Goal: Transaction & Acquisition: Purchase product/service

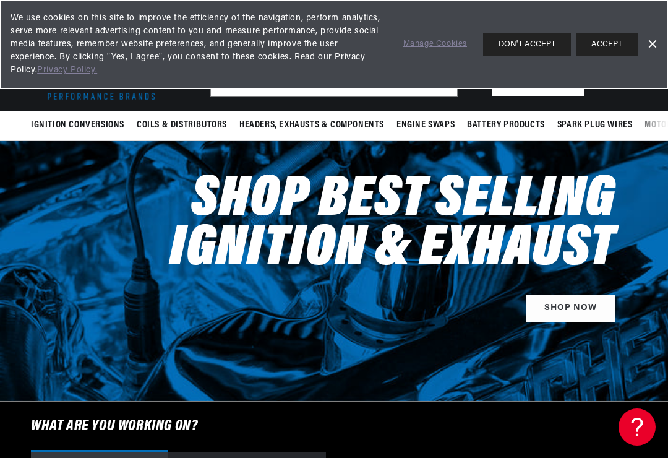
click at [659, 39] on link "Dismiss Banner" at bounding box center [652, 44] width 19 height 19
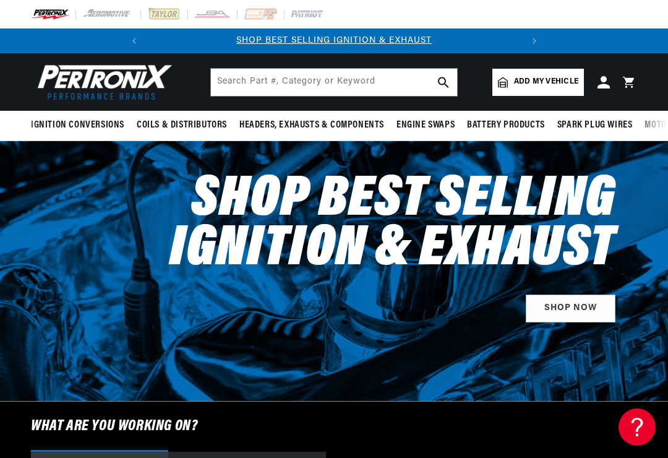
click at [543, 84] on span "Add my vehicle" at bounding box center [546, 82] width 64 height 12
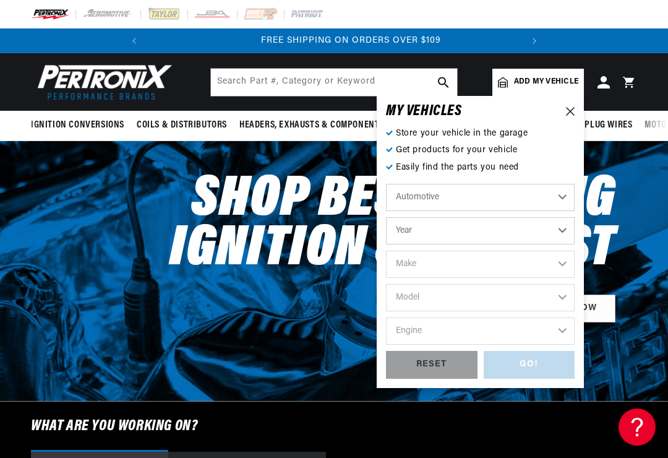
scroll to position [0, 375]
click at [465, 230] on select "Year 2024 2023 2022 2021 2020 2019 2018 2017 2016 2015 2014 2013 2012 2011 2010…" at bounding box center [480, 230] width 189 height 27
select select "1968"
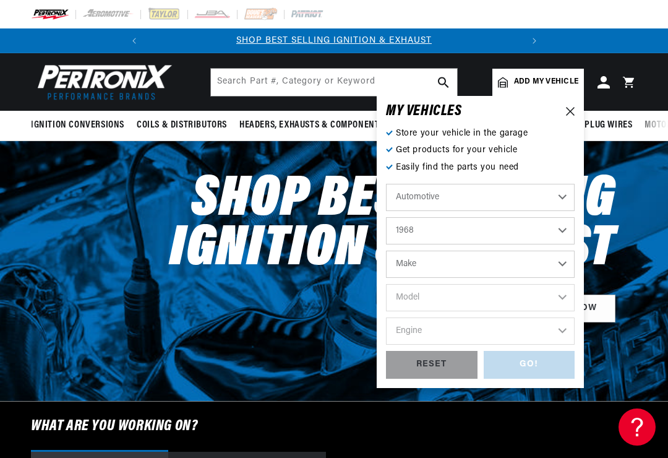
click at [570, 262] on select "Make Alfa Romeo American Motors Aston Martin Austin Austin Healey Avanti Bentle…" at bounding box center [480, 264] width 189 height 27
select select "Chevrolet"
click at [566, 294] on select "Model Bel Air Biscayne C10 Pickup C10 Suburban C20 Pickup C20 Suburban C30 Pick…" at bounding box center [480, 297] width 189 height 27
select select "Camaro"
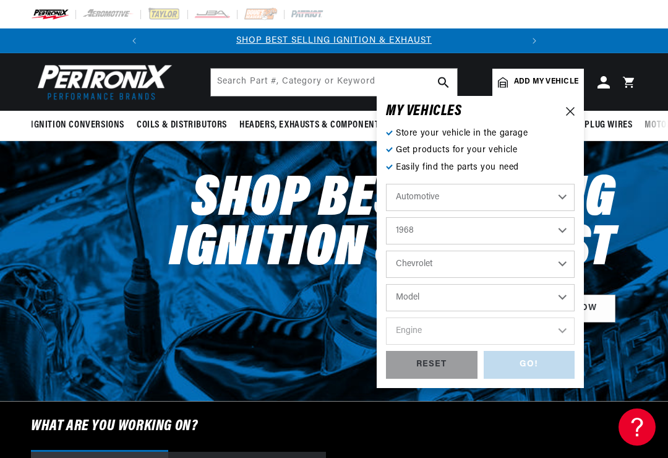
select select "Camaro"
click at [562, 327] on select "Engine 6.6L 230cid / 3.8L 250cid / 4.1L 302cid / 4.9L 305cid / 5.0L 307cid / 5.…" at bounding box center [480, 330] width 189 height 27
select select "350cid-5.7L"
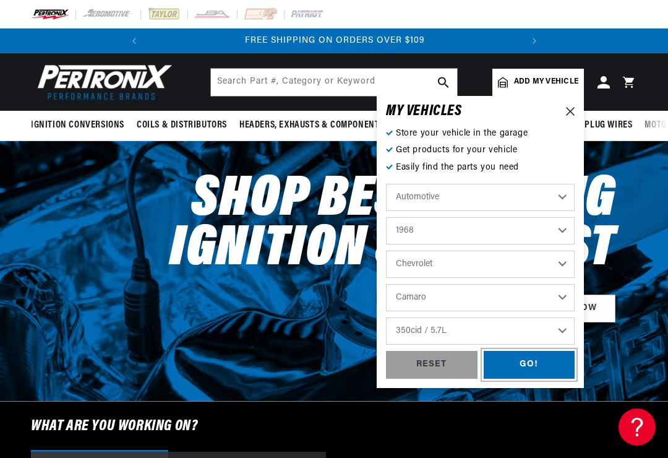
click at [545, 358] on div "GO!" at bounding box center [530, 365] width 92 height 28
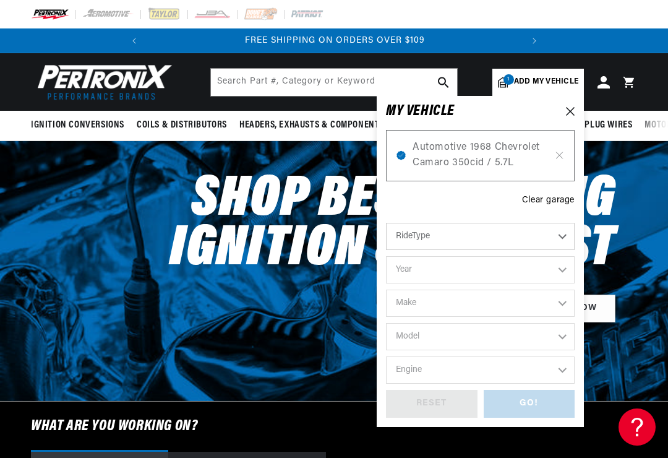
select select "1968"
select select "Chevrolet"
select select "Camaro"
select select "350cid-5.7L"
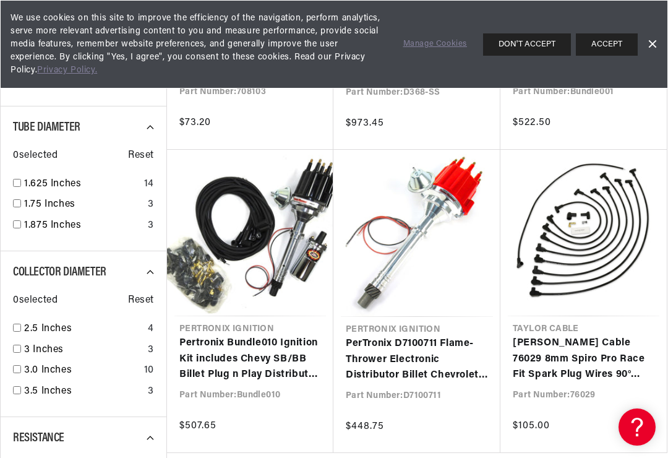
scroll to position [1003, 0]
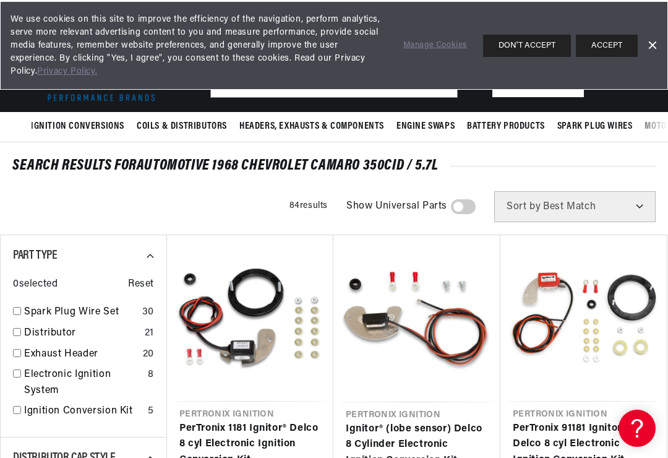
scroll to position [0, 375]
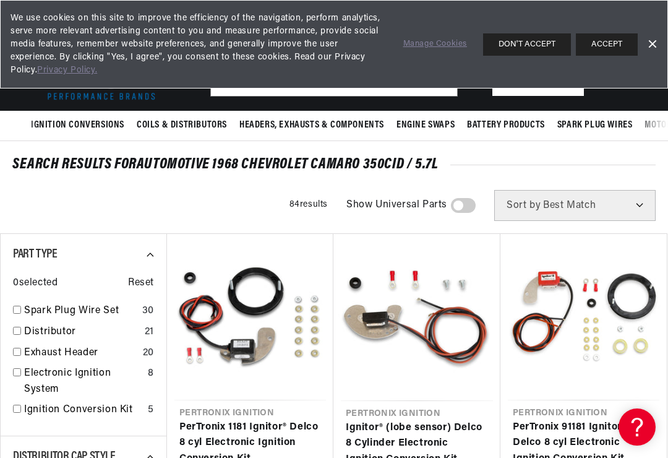
click at [660, 35] on link "Dismiss Banner" at bounding box center [652, 44] width 19 height 19
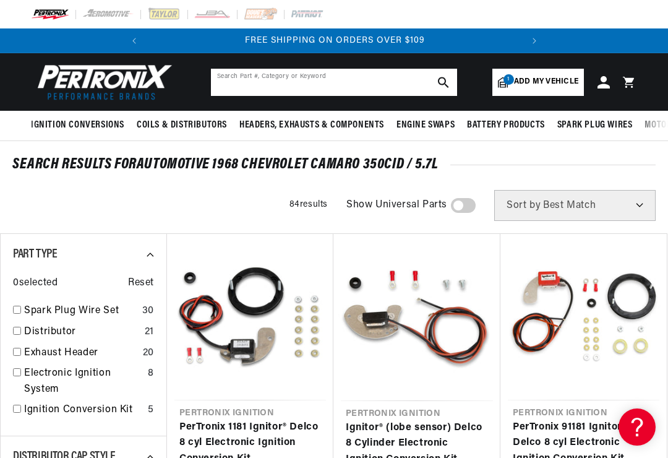
click at [356, 78] on input "text" at bounding box center [334, 82] width 246 height 27
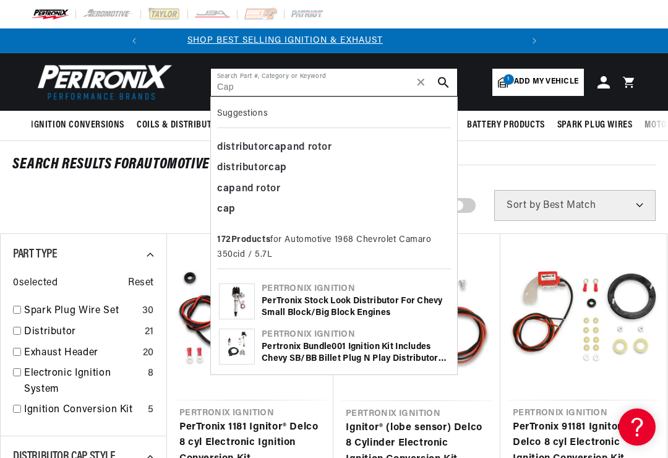
scroll to position [0, 0]
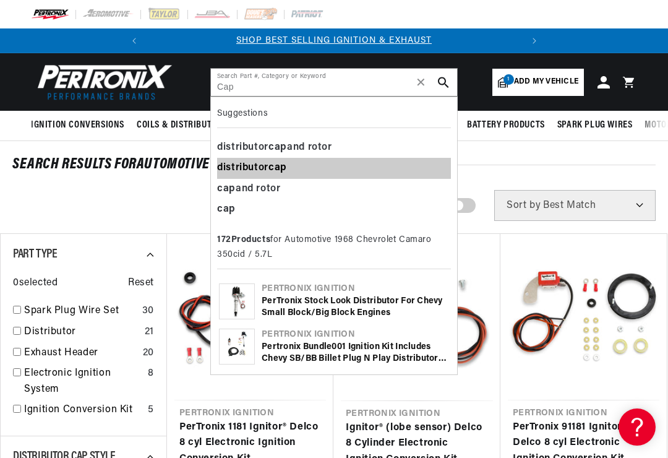
click at [274, 164] on b "cap" at bounding box center [278, 168] width 19 height 10
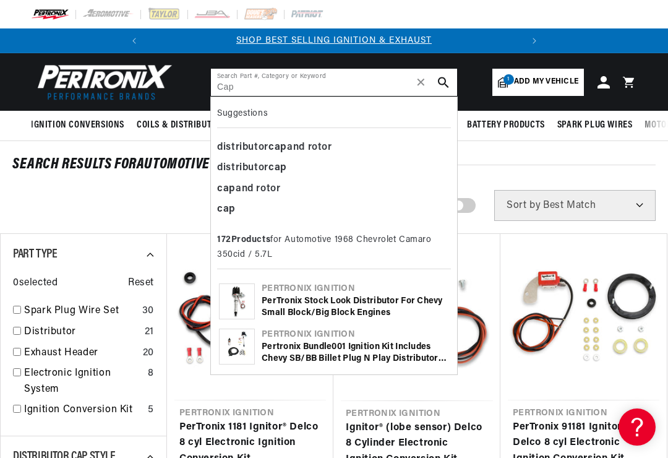
type input "distributor cap"
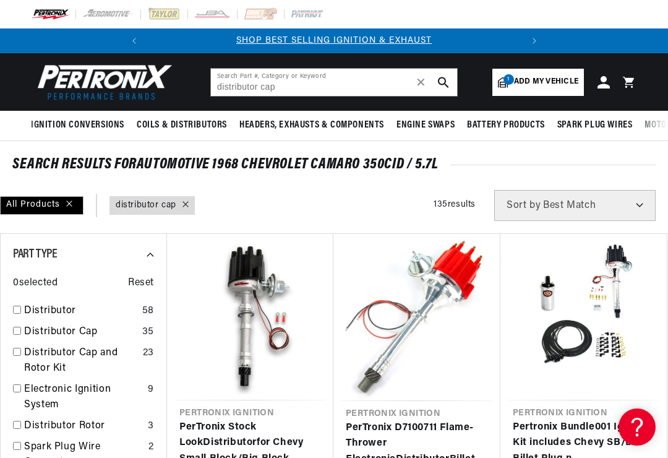
click at [449, 79] on icon "search button" at bounding box center [443, 82] width 11 height 11
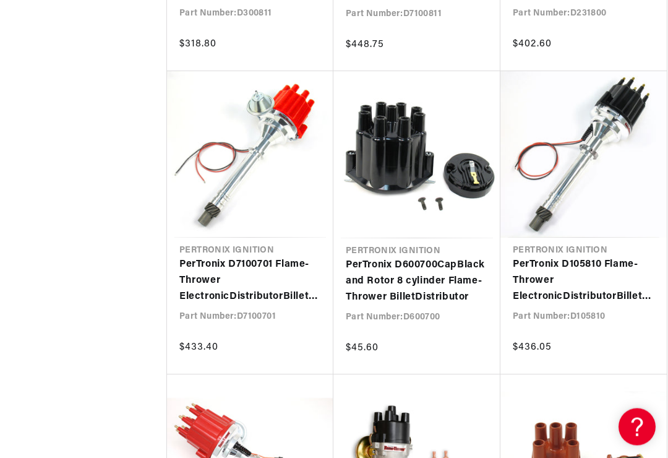
scroll to position [0, 375]
click at [422, 257] on link "PerTronix D600700 Cap Black and Rotor 8 cylinder Flame-Thrower Billet Distribut…" at bounding box center [417, 281] width 142 height 48
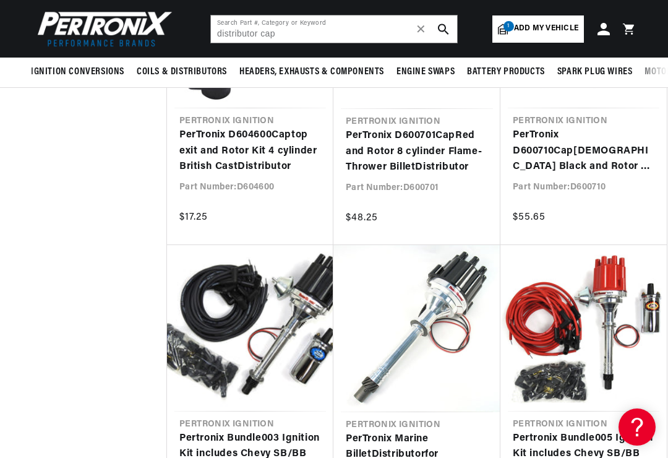
scroll to position [2714, 0]
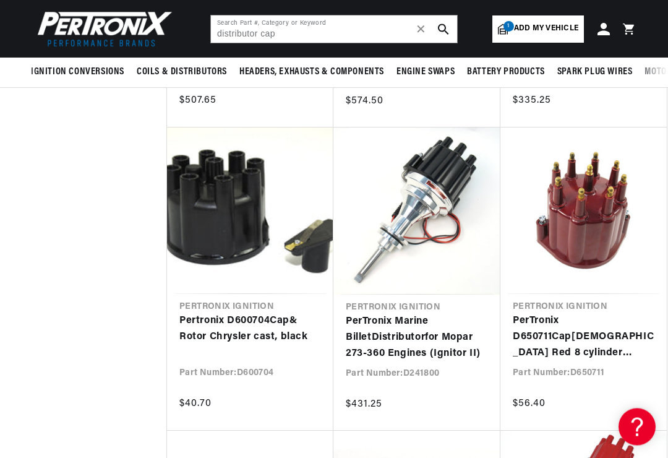
scroll to position [3440, 0]
click at [268, 313] on link "Pertronix D600704 Cap & Rotor Chrysler cast, black" at bounding box center [250, 329] width 142 height 32
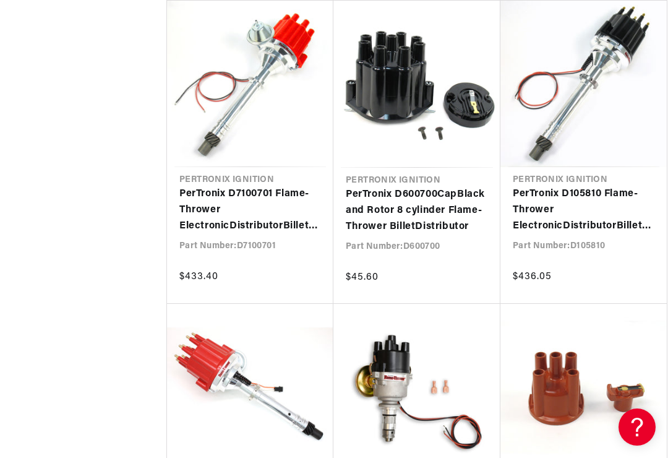
scroll to position [0, 375]
click at [412, 213] on link "PerTronix D600700 Cap Black and Rotor 8 cylinder Flame-Thrower Billet Distribut…" at bounding box center [417, 211] width 142 height 48
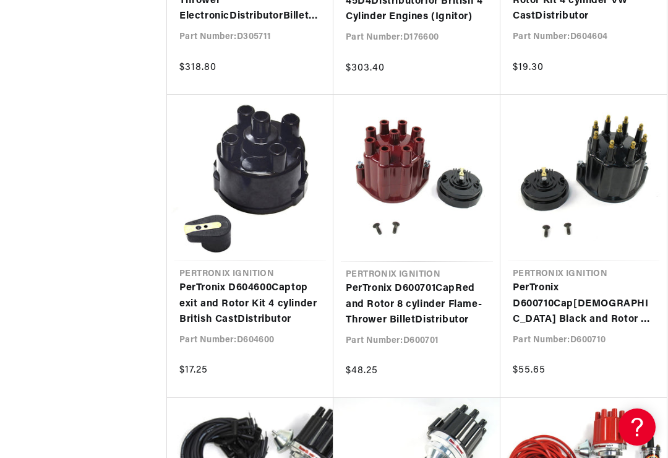
click at [598, 291] on link "PerTronix D600710 Cap Male Black and Rotor 8 cylinder Flame-Thrower Billet Dist…" at bounding box center [584, 304] width 142 height 48
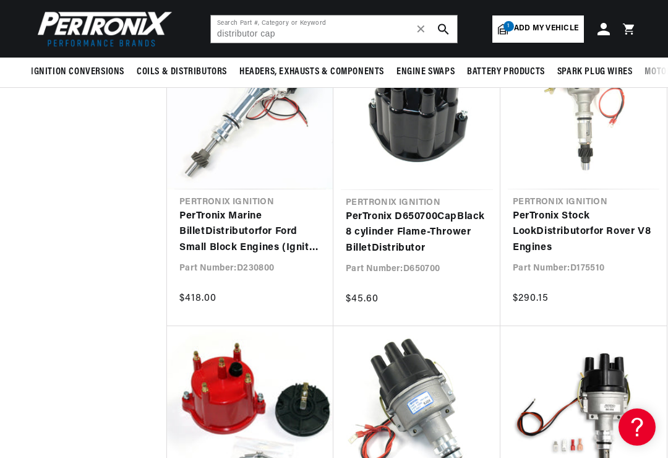
click at [434, 230] on link "PerTronix D650700 Cap Black 8 cylinder Flame-Thrower Billet Distributor" at bounding box center [417, 233] width 142 height 48
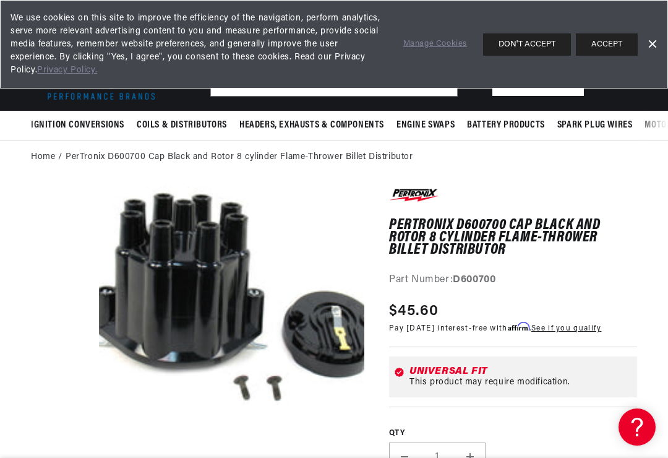
click at [652, 41] on link "Dismiss Banner" at bounding box center [652, 44] width 19 height 19
